Goal: Navigation & Orientation: Find specific page/section

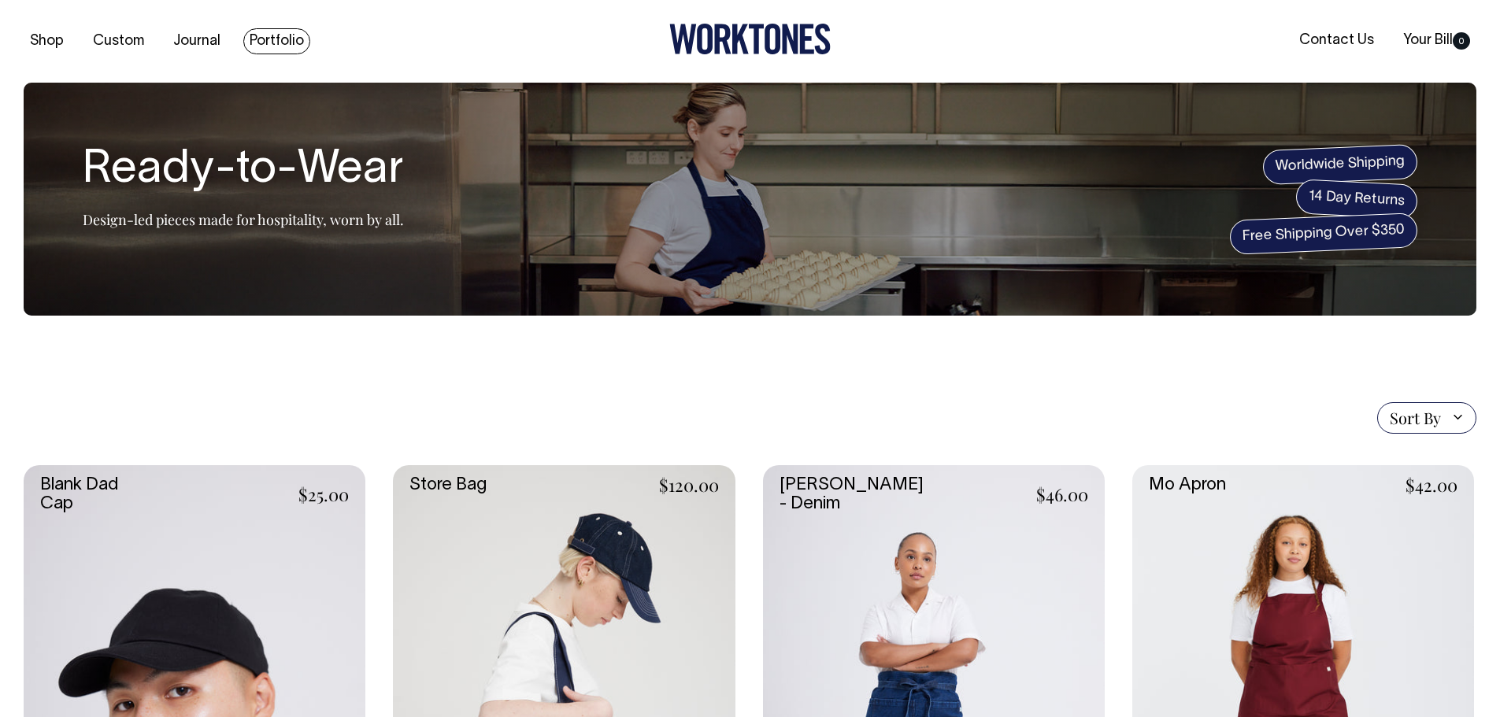
click at [266, 38] on link "Portfolio" at bounding box center [276, 41] width 67 height 26
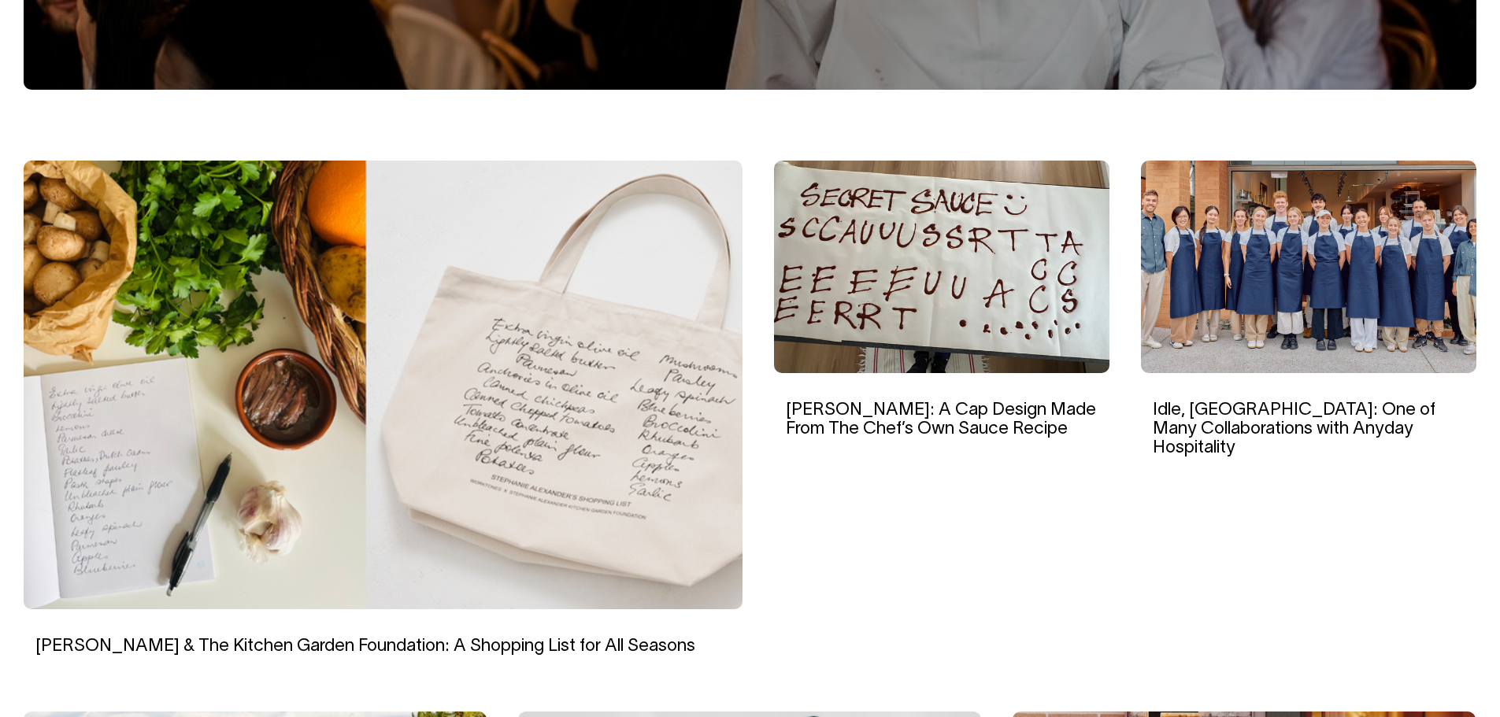
scroll to position [394, 0]
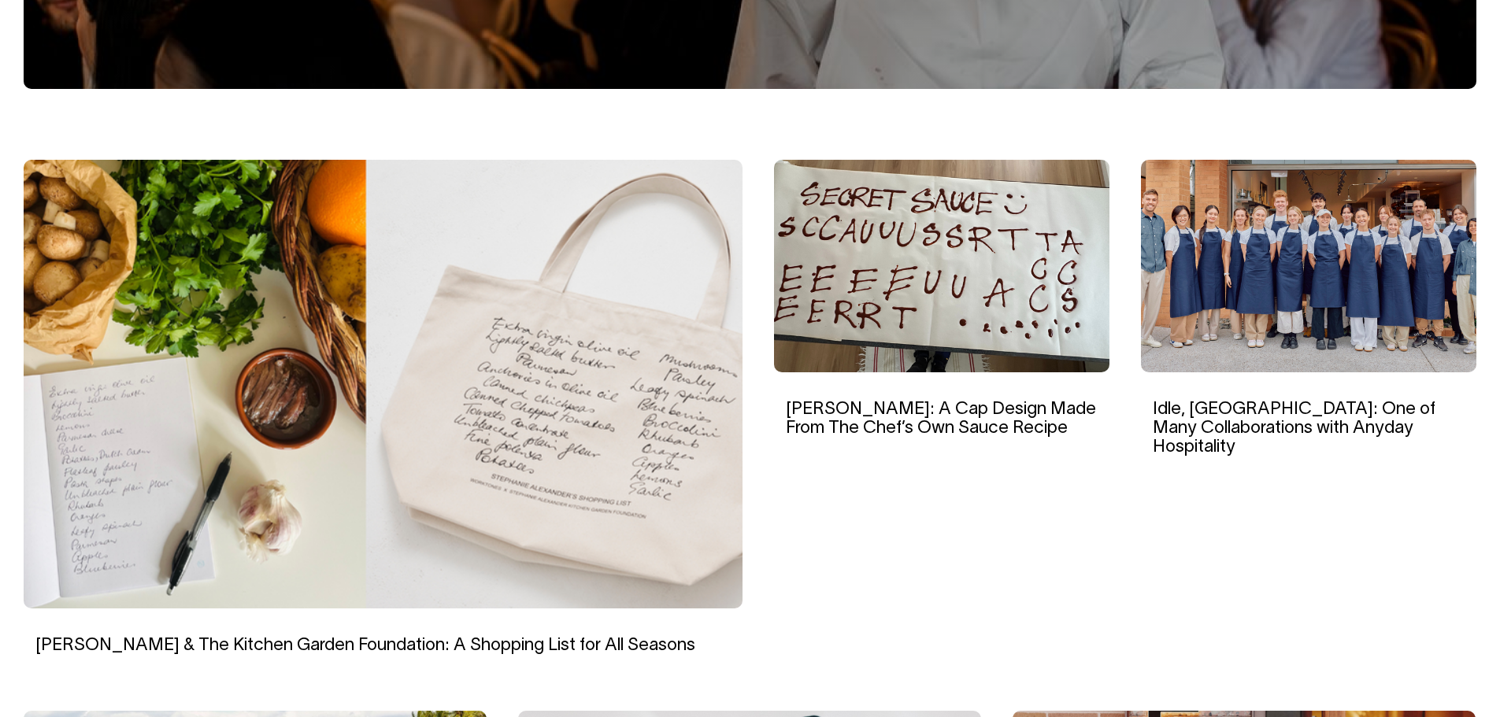
click at [487, 364] on img at bounding box center [383, 384] width 719 height 449
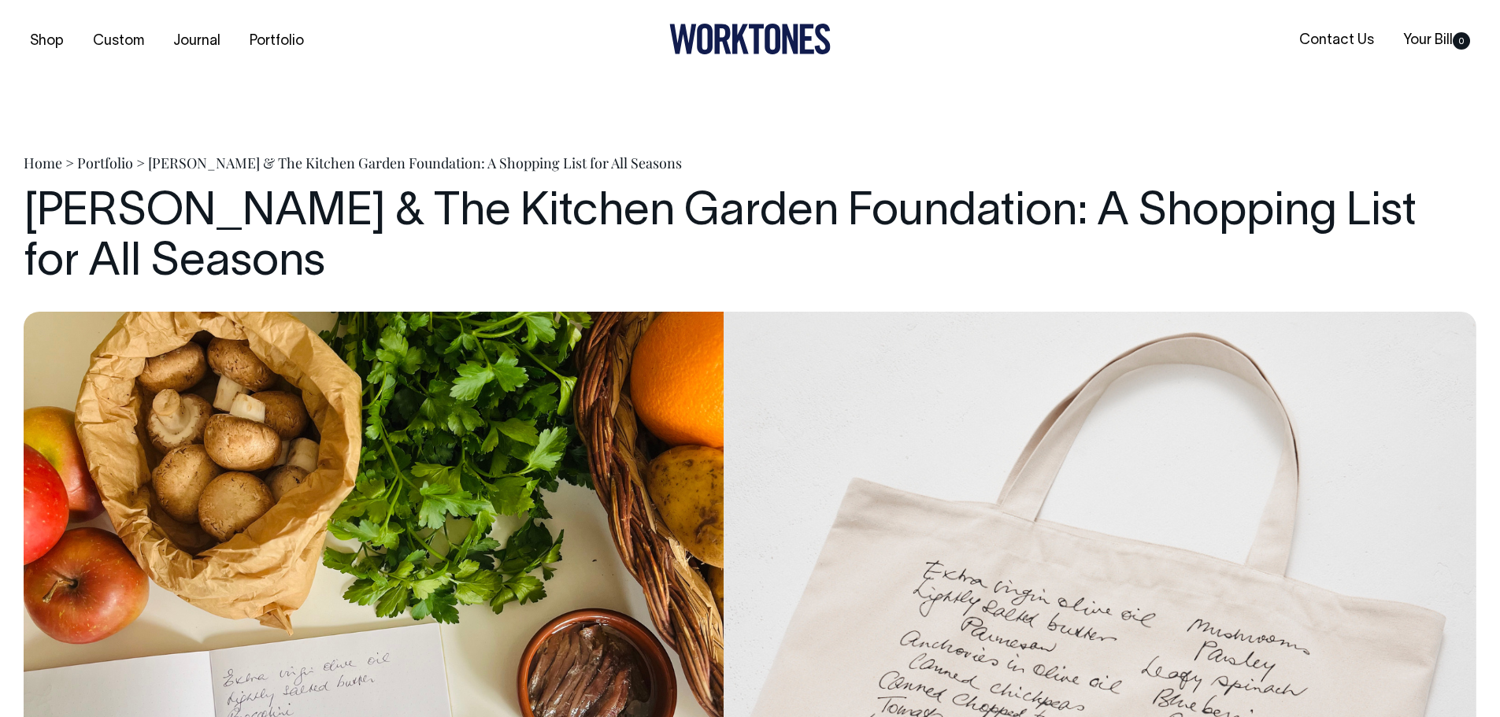
click at [541, 280] on h1 "[PERSON_NAME] & The Kitchen Garden Foundation: A Shopping List for All Seasons" at bounding box center [750, 238] width 1453 height 101
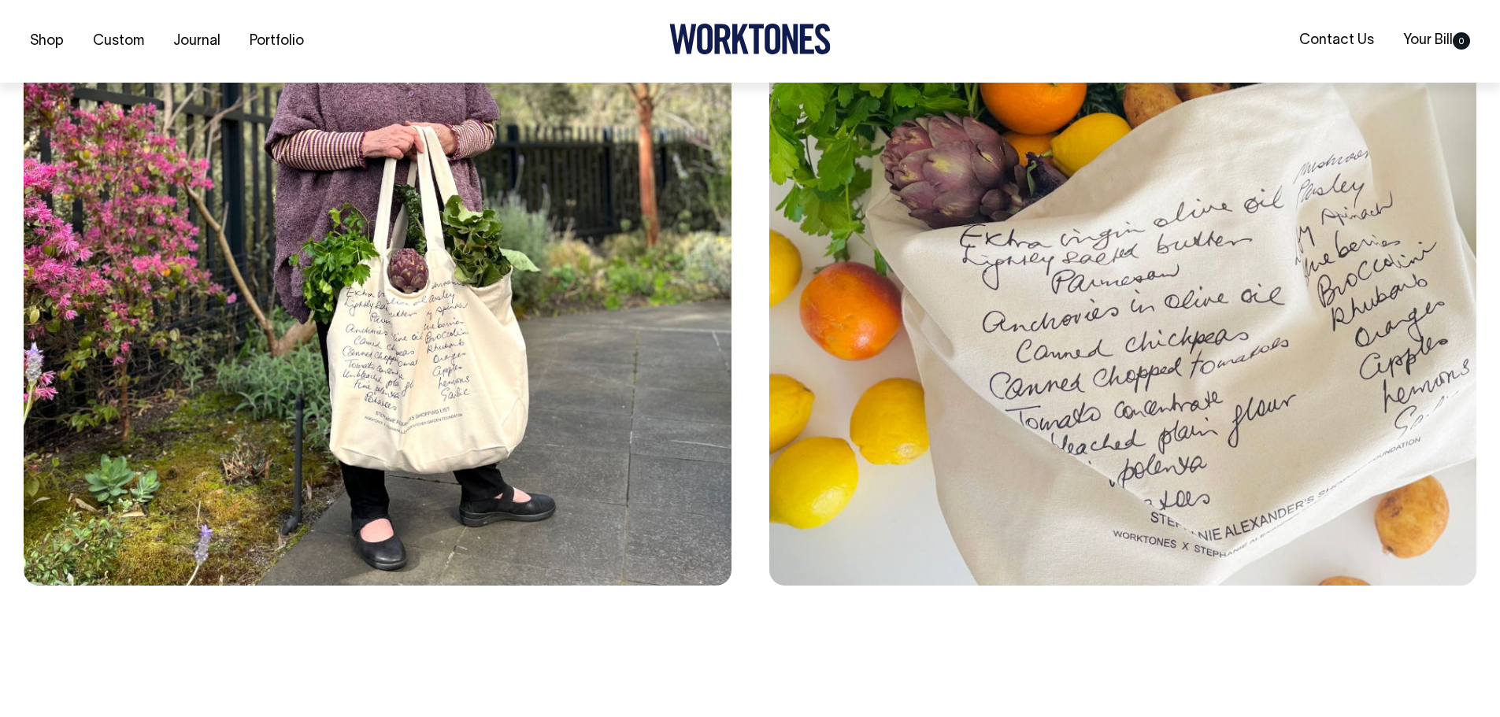
scroll to position [3150, 0]
